Goal: Information Seeking & Learning: Learn about a topic

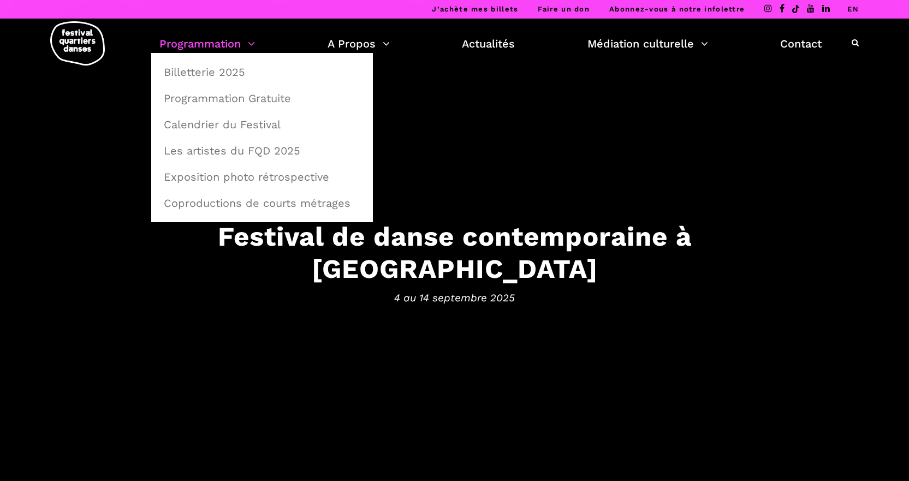
click at [252, 43] on link "Programmation" at bounding box center [207, 43] width 96 height 19
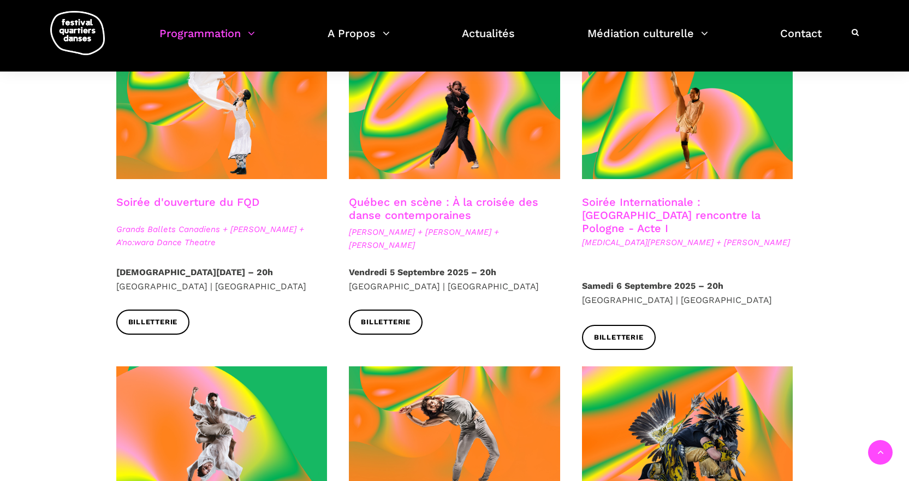
scroll to position [311, 0]
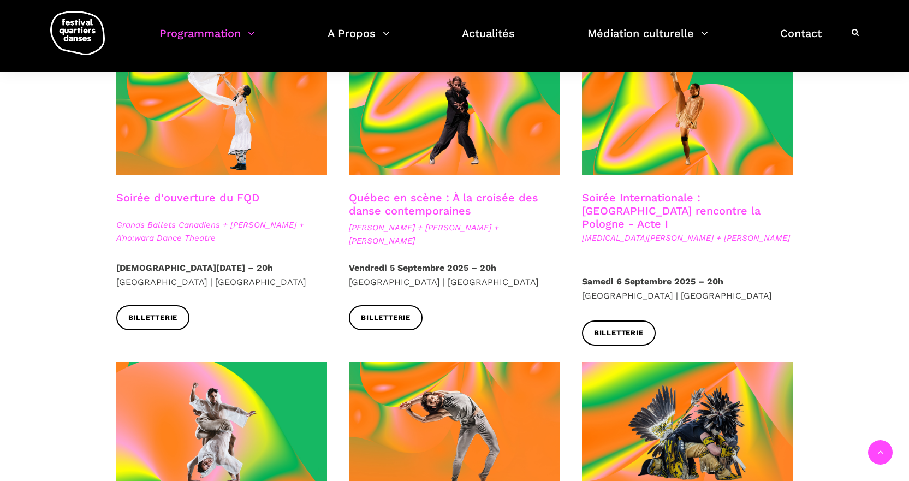
click at [252, 227] on span "Grands Ballets Canadiens + Charles Brecard + A'no:wara Dance Theatre" at bounding box center [221, 231] width 211 height 26
click at [201, 197] on link "Soirée d'ouverture du FQD" at bounding box center [187, 197] width 143 height 13
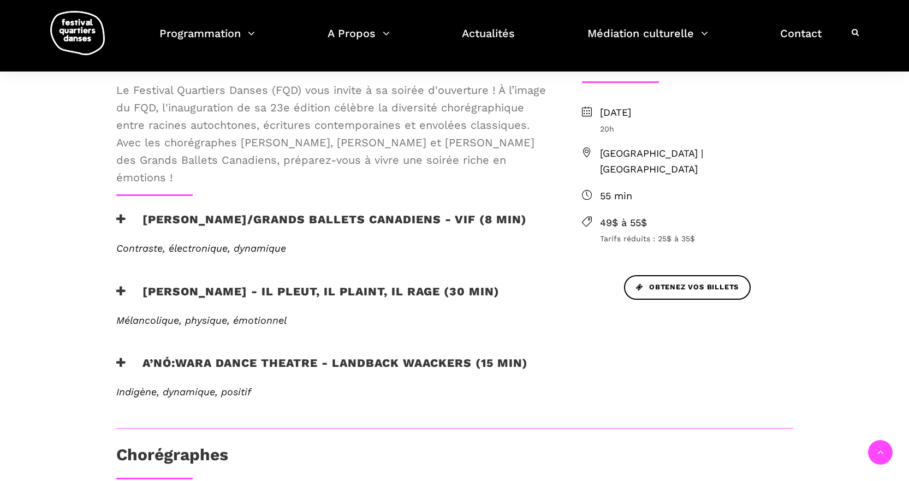
scroll to position [347, 0]
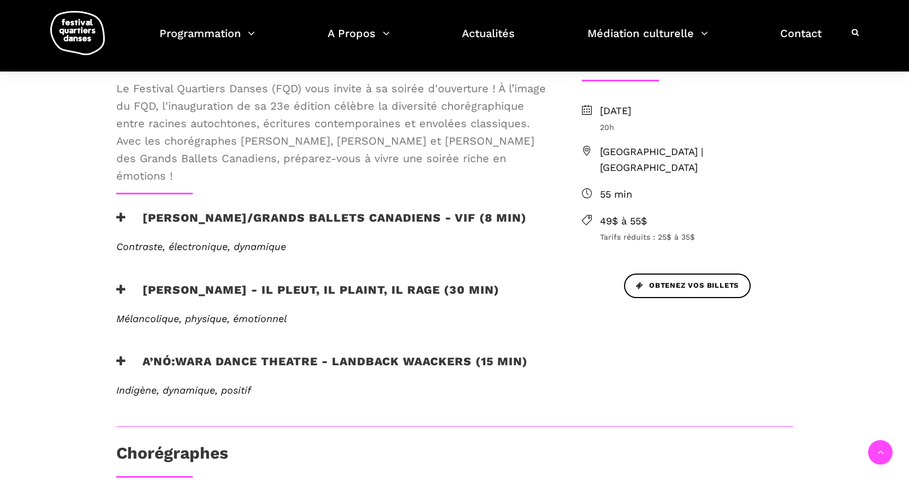
click at [119, 289] on icon at bounding box center [121, 289] width 10 height 11
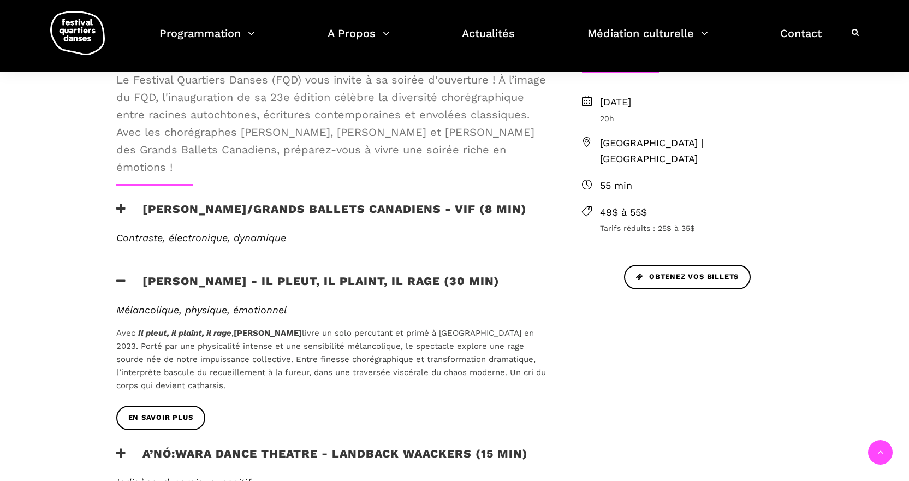
scroll to position [374, 0]
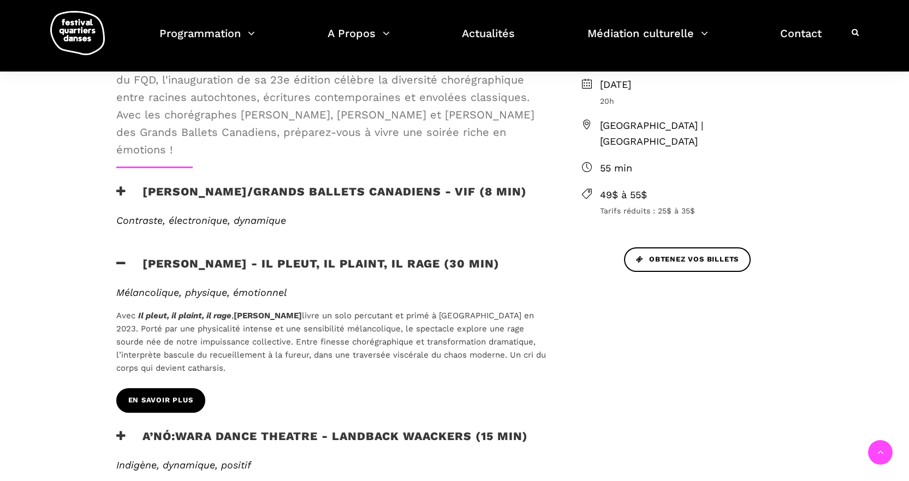
click at [158, 400] on span "EN SAVOIR PLUS" at bounding box center [160, 400] width 65 height 11
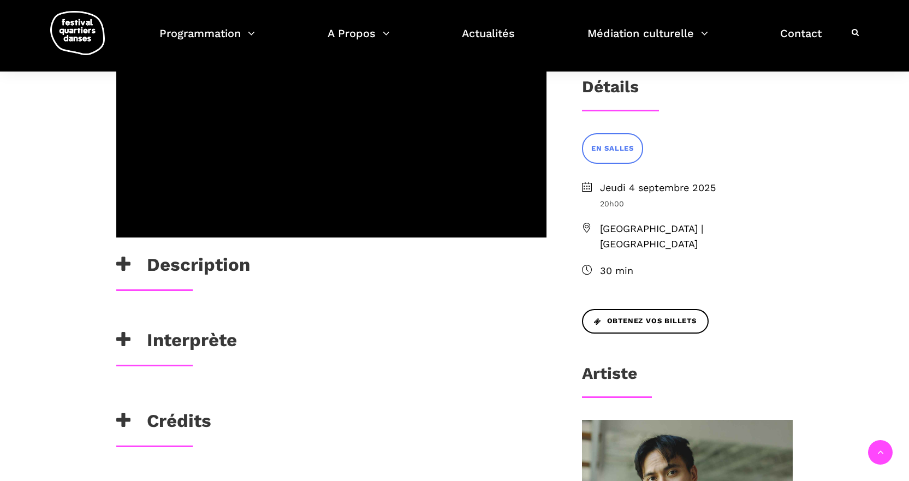
scroll to position [217, 0]
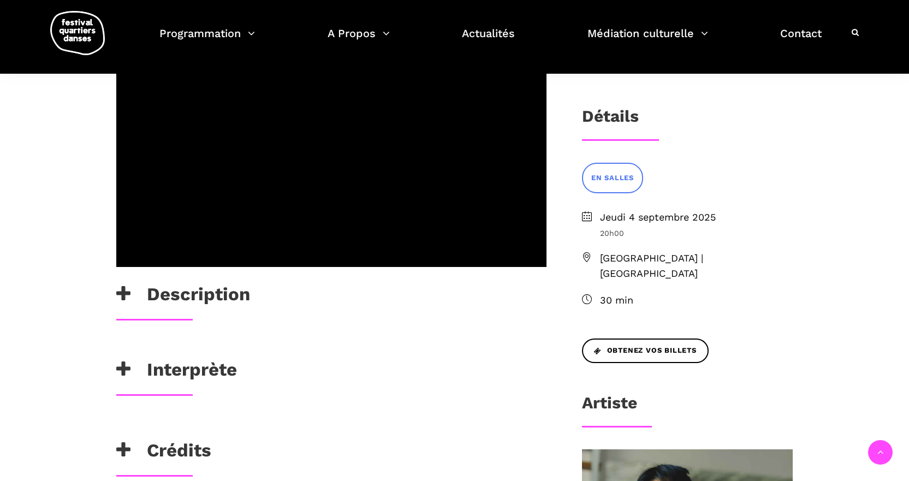
click at [120, 289] on icon at bounding box center [123, 294] width 14 height 18
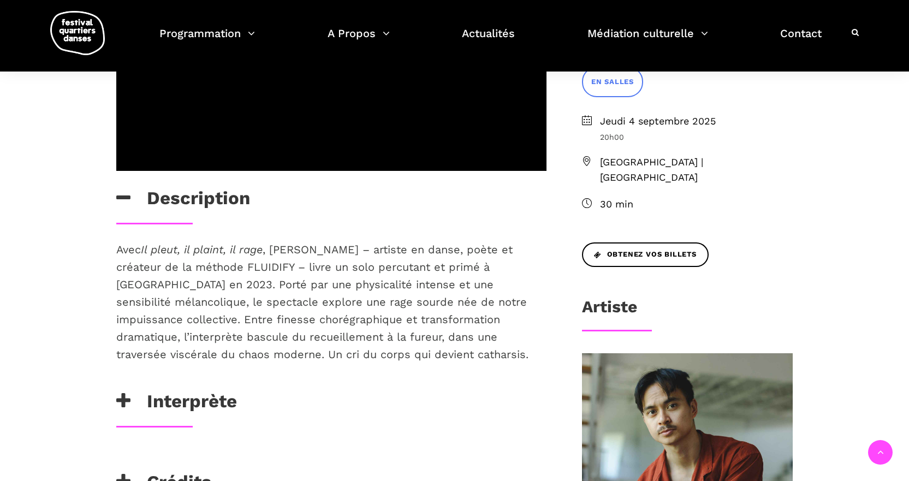
scroll to position [315, 0]
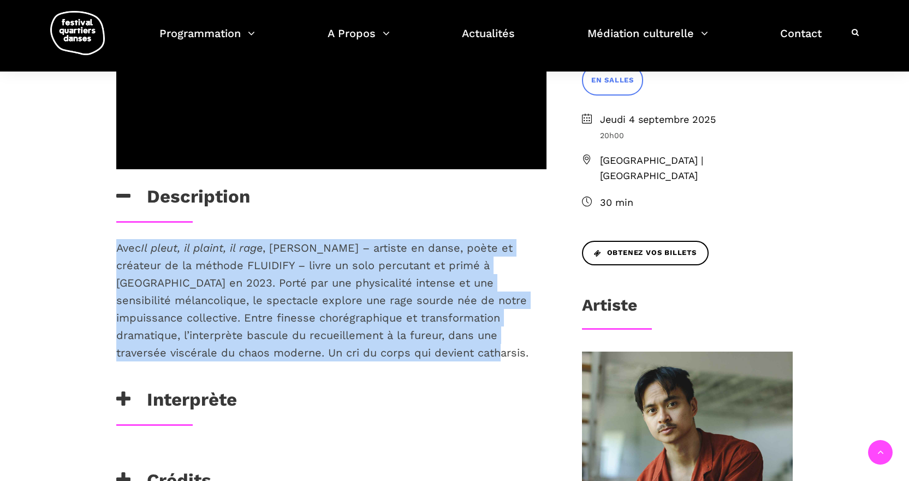
drag, startPoint x: 312, startPoint y: 361, endPoint x: 116, endPoint y: 247, distance: 226.2
click at [116, 247] on p "Avec Il pleut, il plaint, il rage , Charles Brecard – artiste en danse, poète e…" at bounding box center [331, 300] width 430 height 122
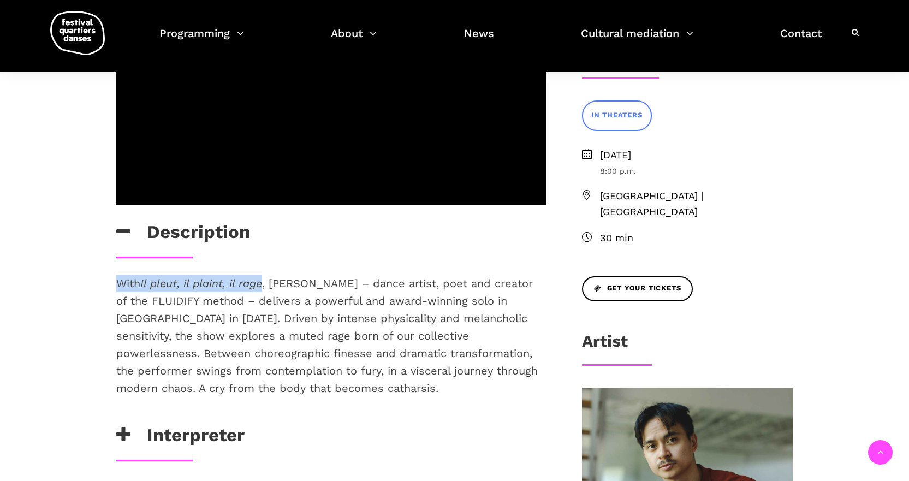
scroll to position [350, 0]
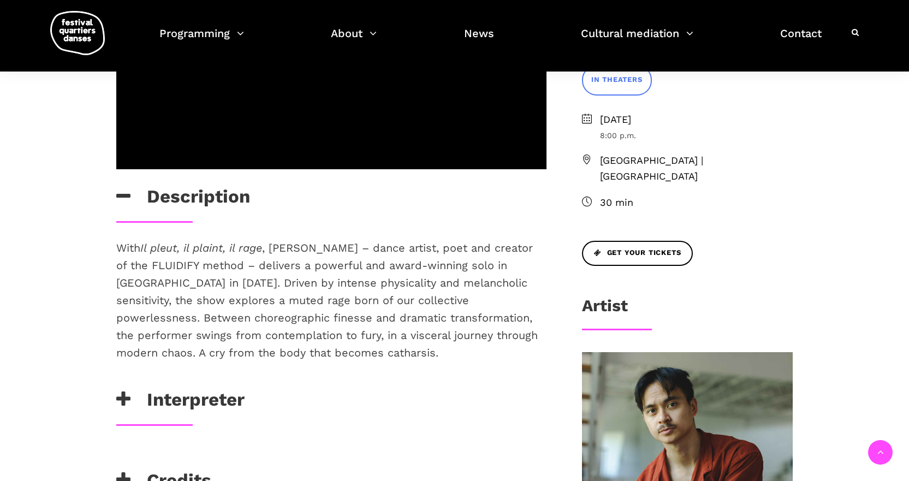
click at [438, 424] on div at bounding box center [331, 425] width 452 height 2
drag, startPoint x: 144, startPoint y: 249, endPoint x: 267, endPoint y: 249, distance: 122.9
click at [267, 249] on span "With Il pleut, il plaint, il rage , Charles Brecard – dance artist, poet and cr…" at bounding box center [327, 300] width 422 height 118
click at [355, 459] on div "Charles Brecard" at bounding box center [331, 459] width 452 height 22
drag, startPoint x: 146, startPoint y: 246, endPoint x: 264, endPoint y: 247, distance: 118.0
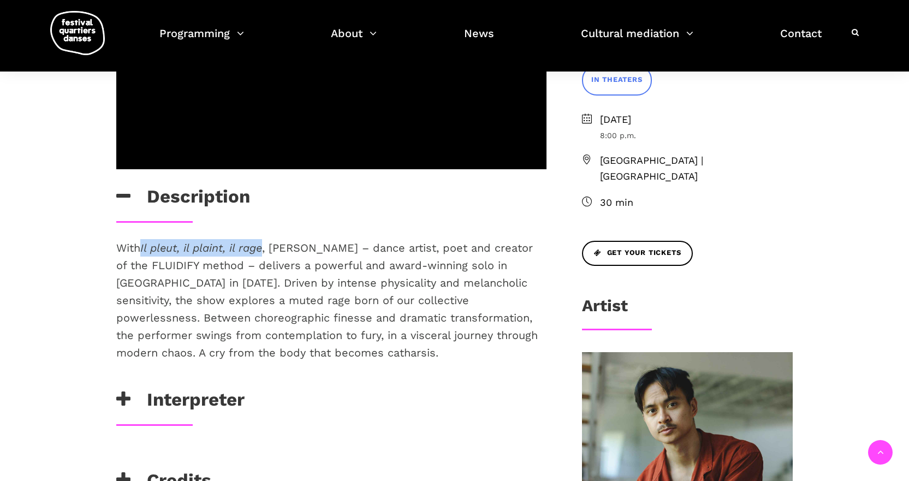
click at [264, 247] on span "With Il pleut, il plaint, il rage , Charles Brecard – dance artist, poet and cr…" at bounding box center [327, 300] width 422 height 118
copy font "Il pleut, il plaint, il rage"
